Goal: Information Seeking & Learning: Learn about a topic

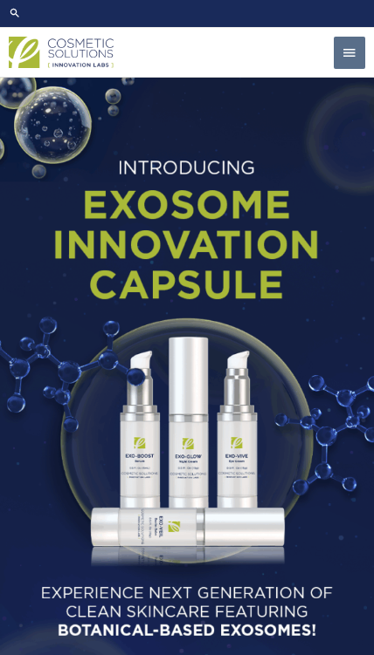
click at [346, 71] on span "button" at bounding box center [349, 54] width 16 height 34
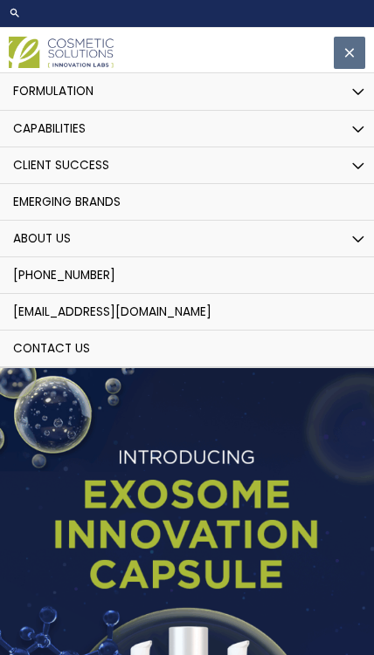
click at [363, 186] on button "Menu Toggle" at bounding box center [358, 167] width 36 height 38
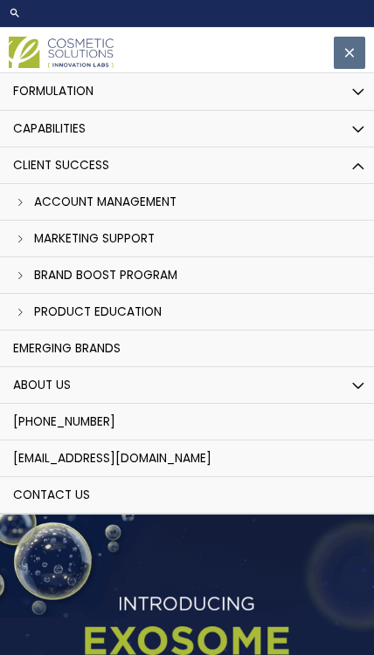
click at [354, 186] on button "Menu Toggle" at bounding box center [358, 167] width 36 height 38
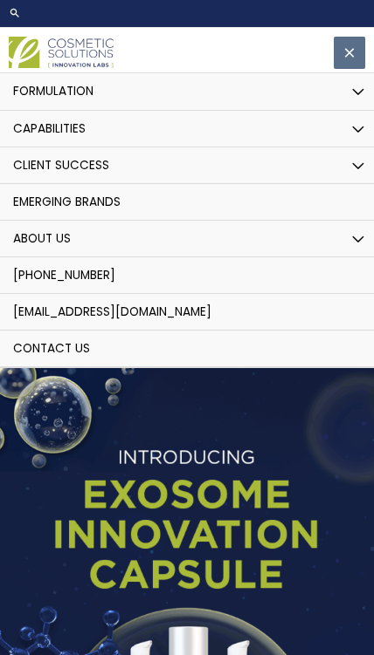
click at [356, 149] on button "Menu Toggle" at bounding box center [358, 130] width 36 height 38
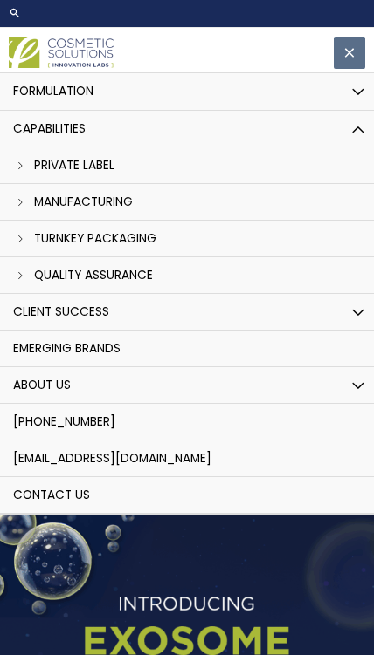
click at [327, 184] on link "Private Label" at bounding box center [186, 166] width 391 height 37
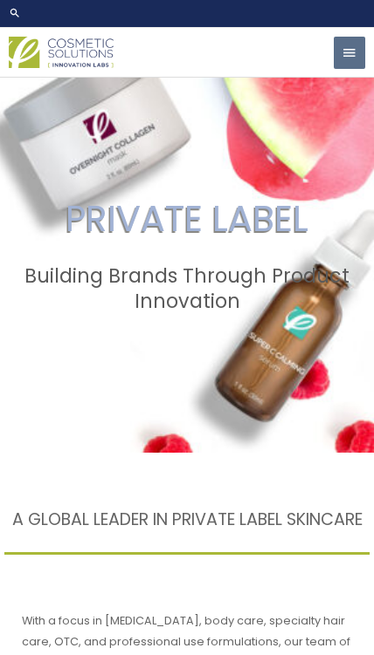
click at [344, 71] on span "button" at bounding box center [349, 54] width 16 height 34
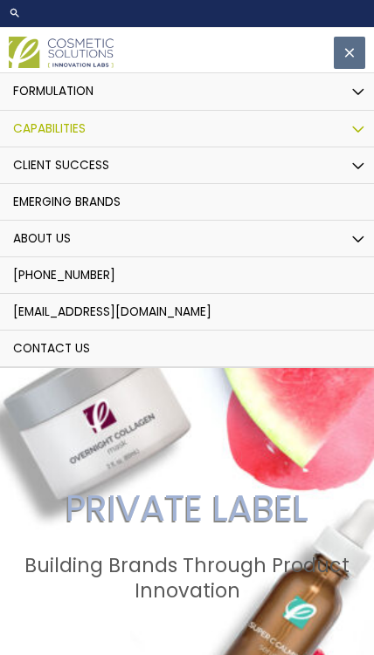
click at [358, 259] on button "Menu Toggle" at bounding box center [358, 240] width 36 height 38
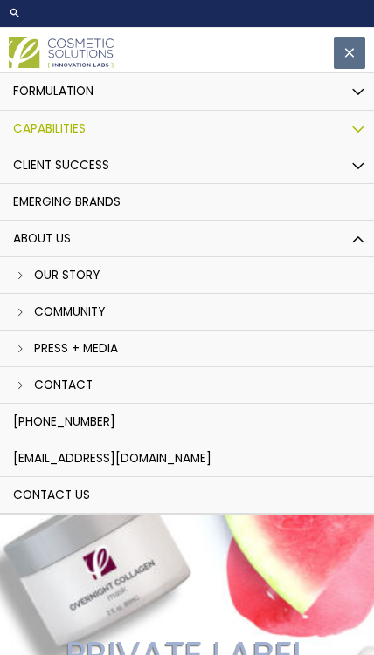
click at [355, 259] on button "Menu Toggle" at bounding box center [358, 240] width 36 height 38
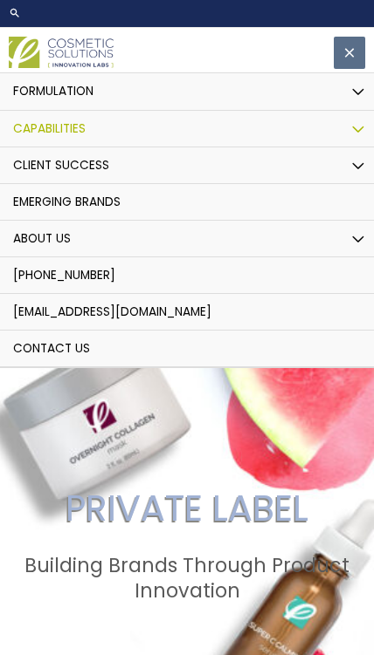
click at [347, 259] on button "Menu Toggle" at bounding box center [358, 240] width 36 height 38
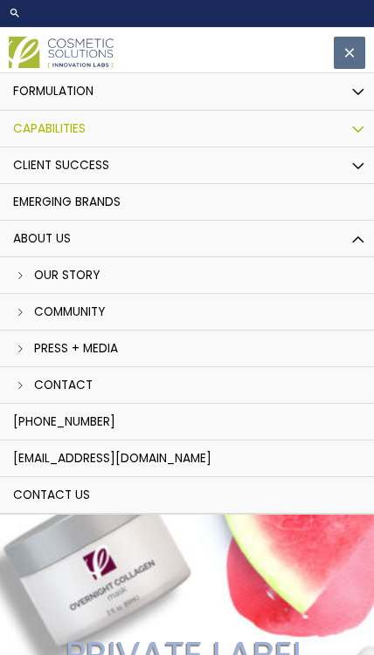
click at [348, 259] on button "Menu Toggle" at bounding box center [358, 240] width 36 height 38
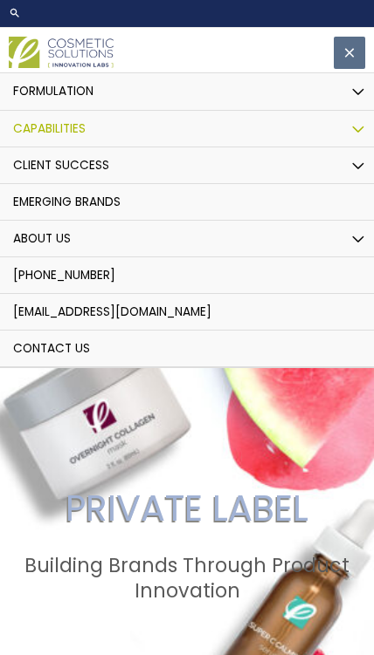
click at [361, 186] on button "Menu Toggle" at bounding box center [358, 167] width 36 height 38
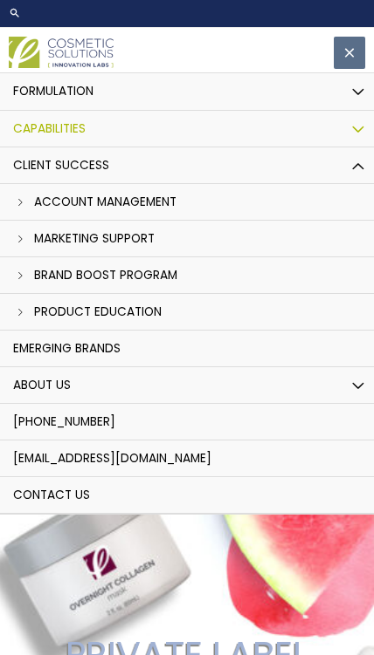
click at [362, 186] on button "Menu Toggle" at bounding box center [358, 167] width 36 height 38
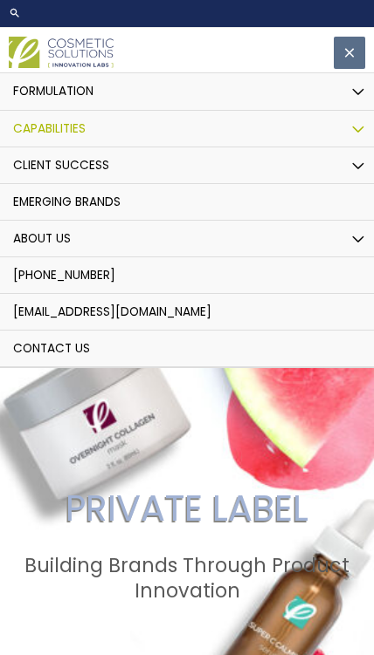
click at [362, 112] on button "Menu Toggle" at bounding box center [358, 92] width 36 height 38
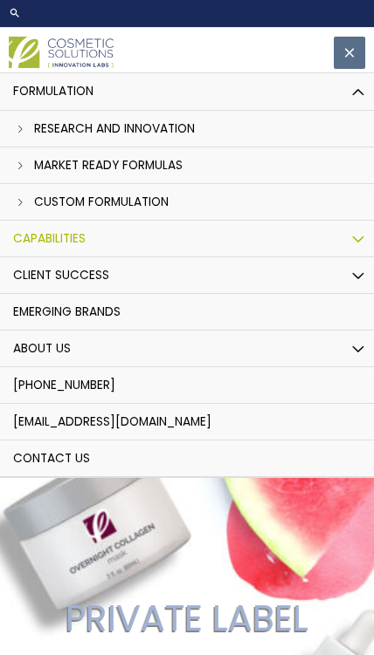
click at [292, 221] on link "Custom Formulation" at bounding box center [186, 202] width 391 height 37
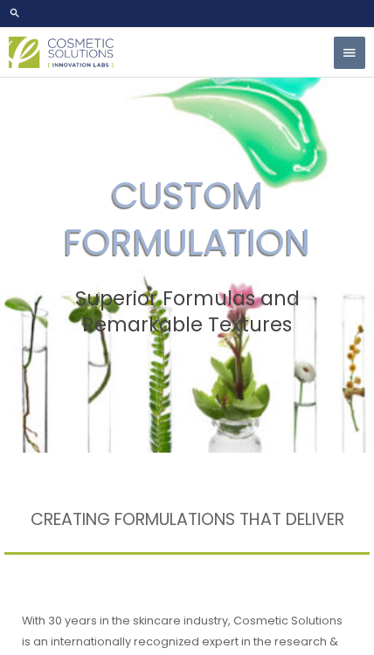
click at [340, 70] on button "Main Menu" at bounding box center [348, 53] width 31 height 33
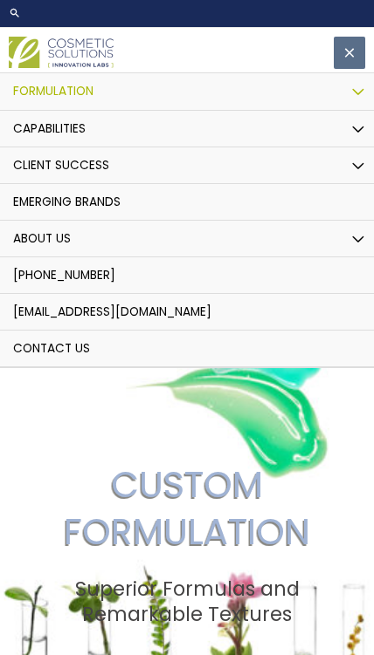
click at [331, 221] on link "Emerging Brands" at bounding box center [186, 202] width 391 height 37
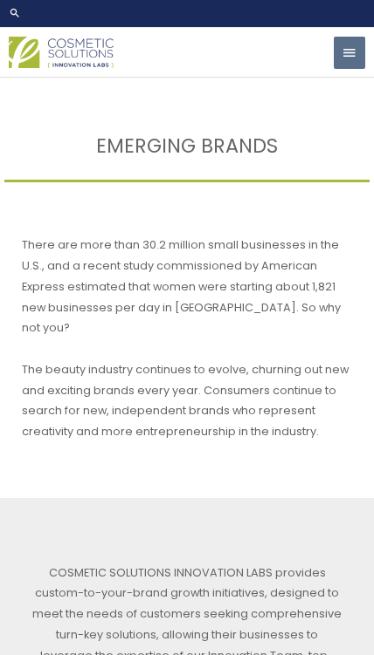
click at [343, 71] on span "button" at bounding box center [349, 54] width 16 height 34
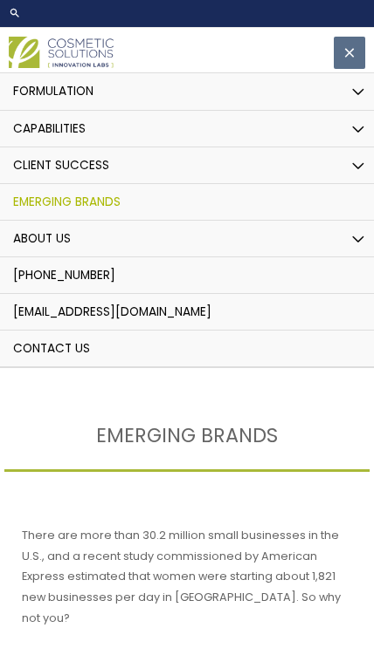
click at [357, 186] on button "Menu Toggle" at bounding box center [358, 167] width 36 height 38
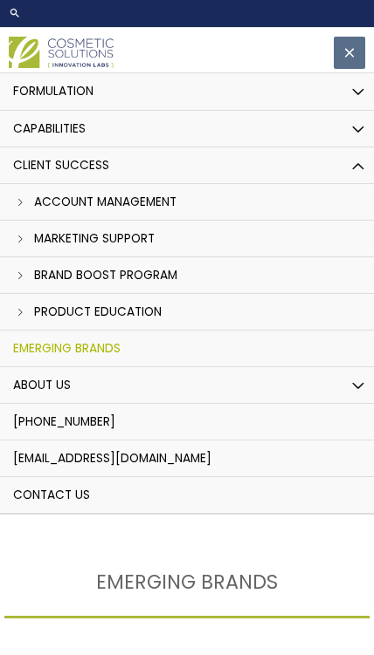
click at [350, 149] on button "Menu Toggle" at bounding box center [358, 130] width 36 height 38
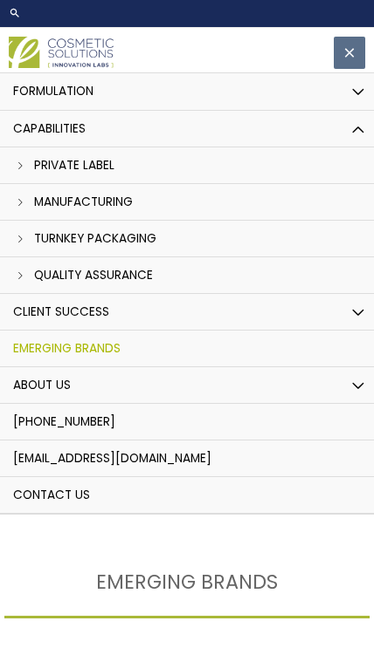
click at [360, 70] on button "Main Menu" at bounding box center [348, 53] width 31 height 33
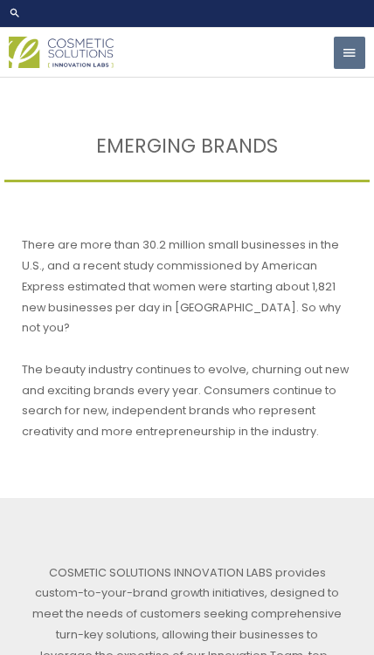
click at [340, 70] on button "Main Menu" at bounding box center [348, 53] width 31 height 33
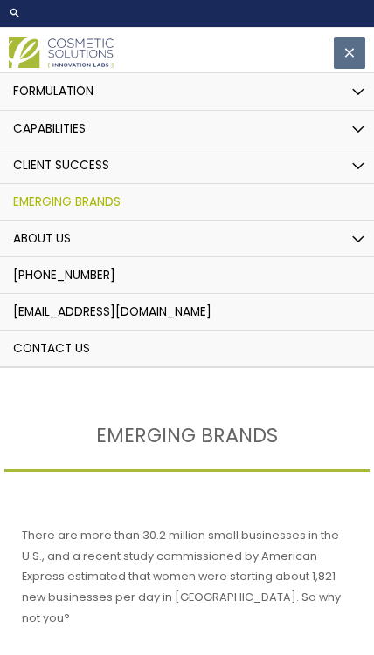
click at [360, 149] on button "Menu Toggle" at bounding box center [358, 130] width 36 height 38
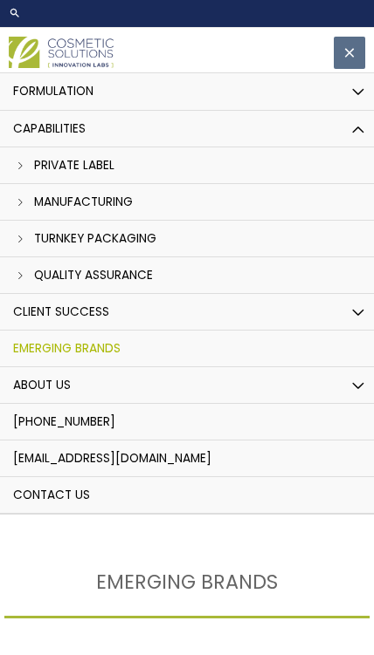
click at [310, 184] on link "Private Label" at bounding box center [186, 166] width 391 height 37
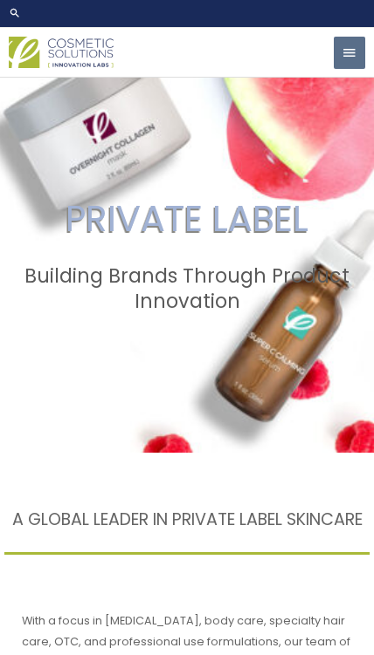
click at [343, 71] on span "button" at bounding box center [349, 54] width 16 height 34
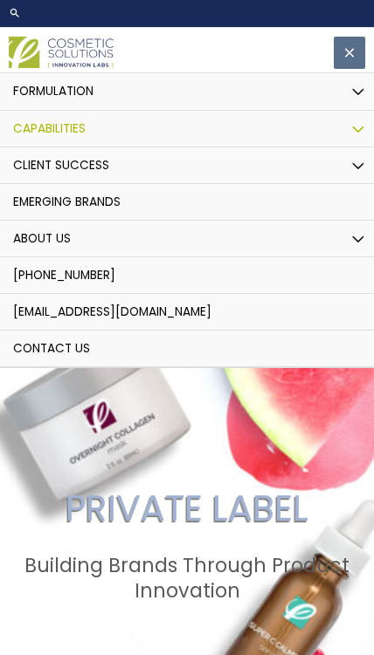
click at [32, 247] on span "About Us" at bounding box center [42, 238] width 58 height 17
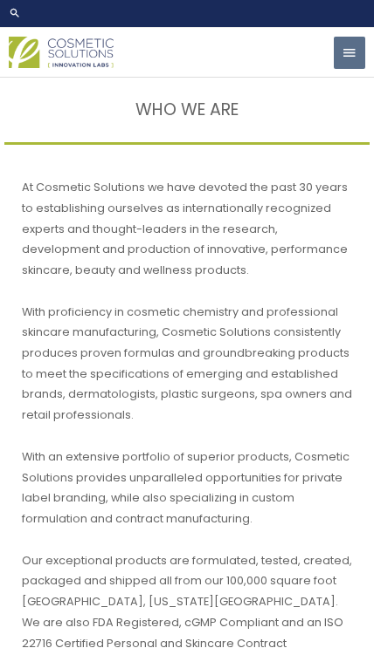
click at [344, 71] on span "button" at bounding box center [349, 54] width 16 height 34
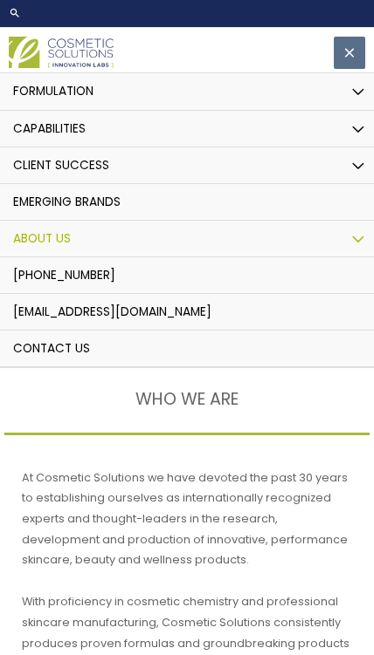
click at [211, 320] on span "[EMAIL_ADDRESS][DOMAIN_NAME]" at bounding box center [112, 312] width 198 height 17
